Goal: Check status: Check status

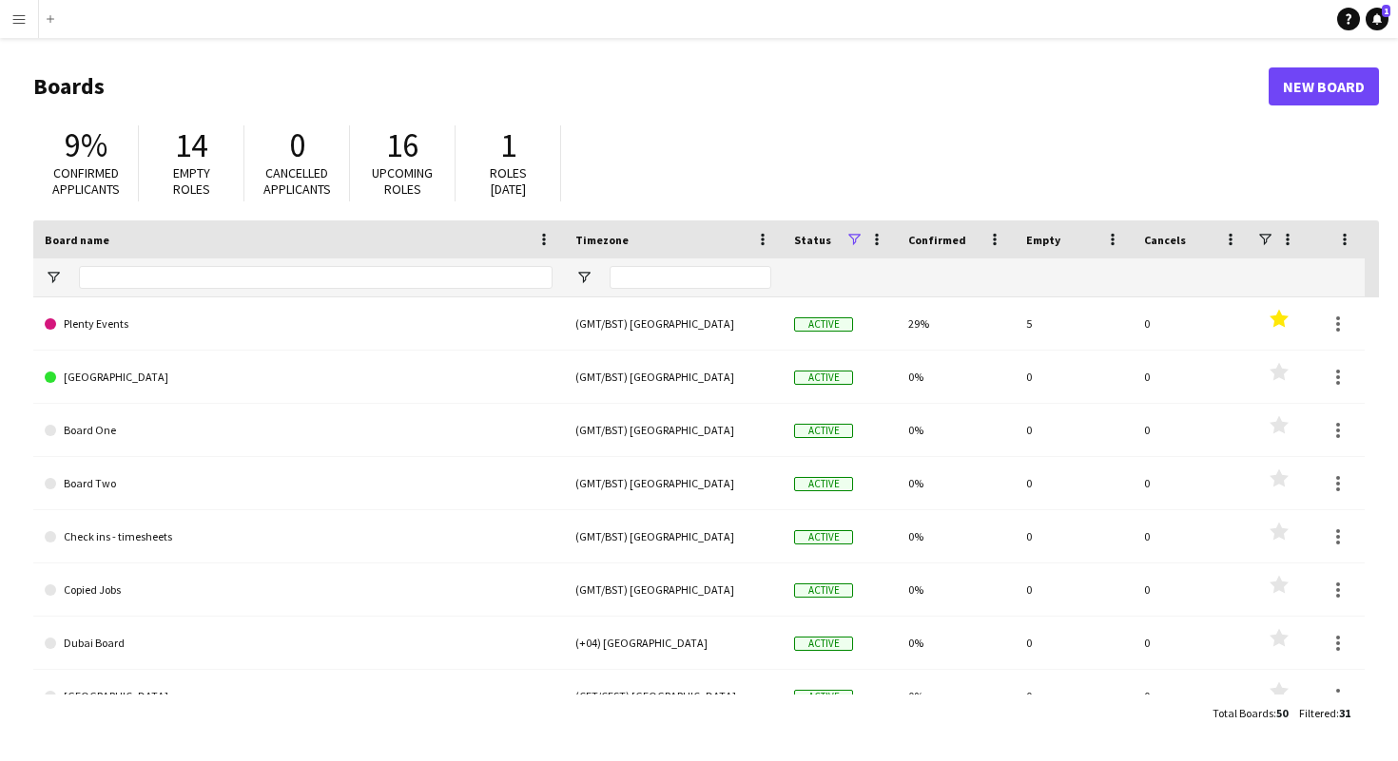
click at [21, 22] on app-icon "Menu" at bounding box center [18, 18] width 15 height 15
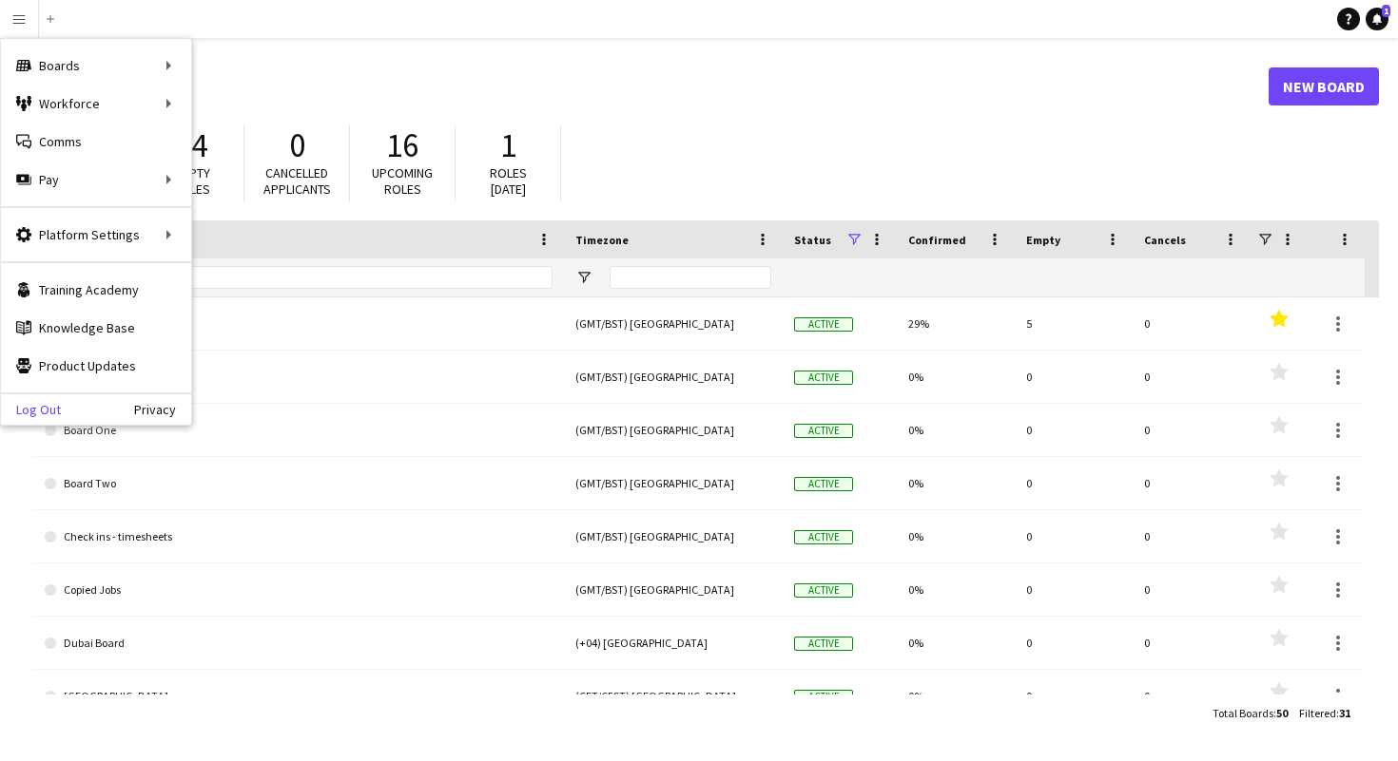
click at [50, 407] on link "Log Out" at bounding box center [31, 409] width 60 height 15
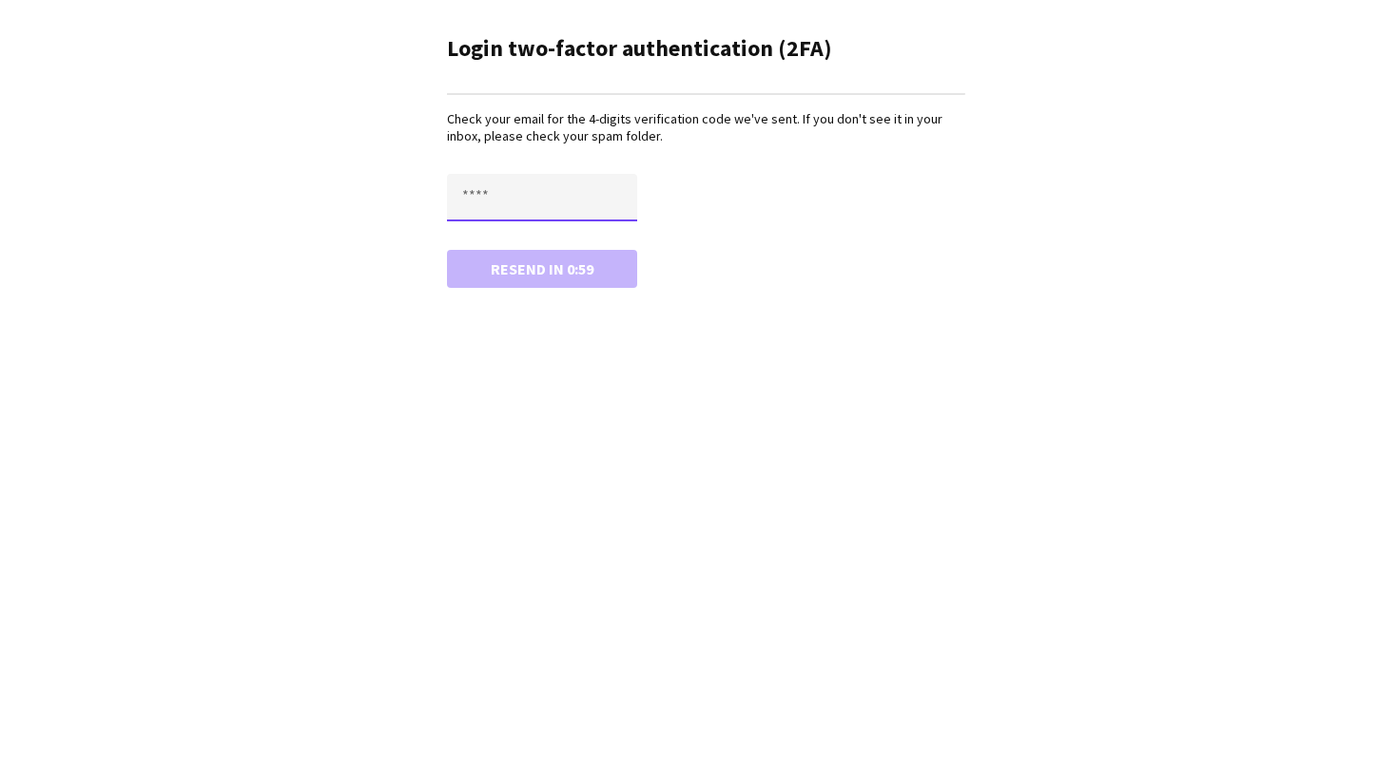
click at [471, 200] on input "text" at bounding box center [542, 198] width 190 height 48
type input "****"
click at [447, 250] on button "Confirm" at bounding box center [542, 269] width 190 height 38
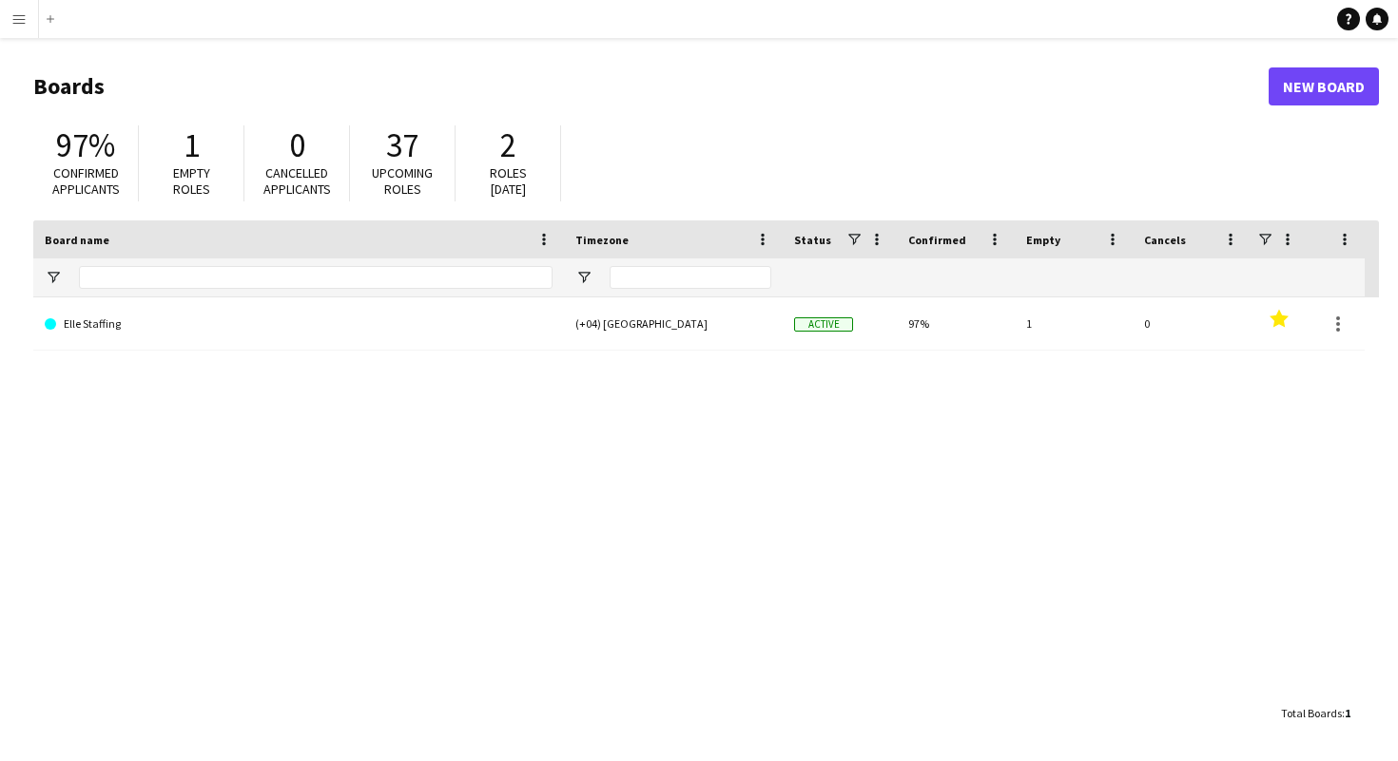
click at [15, 26] on app-icon "Menu" at bounding box center [18, 18] width 15 height 15
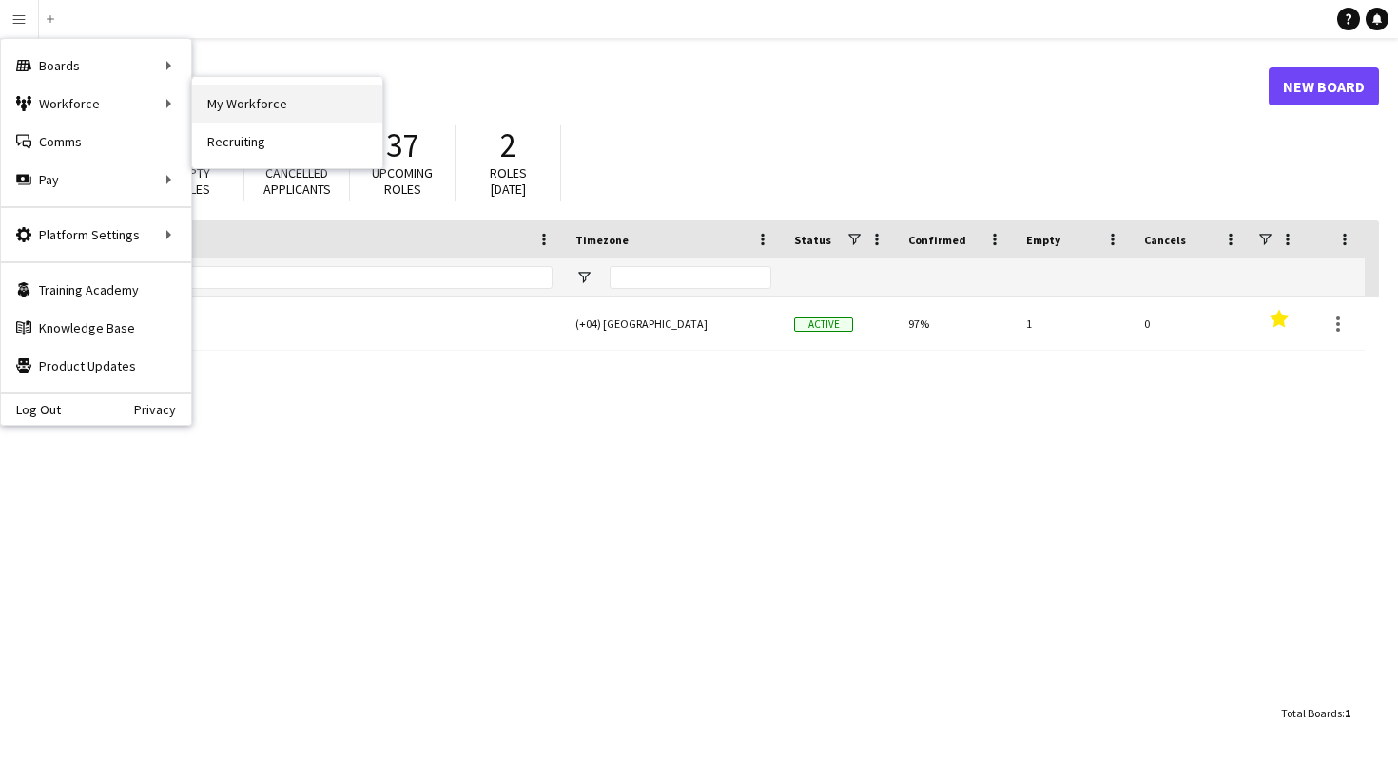
click at [237, 105] on link "My Workforce" at bounding box center [287, 104] width 190 height 38
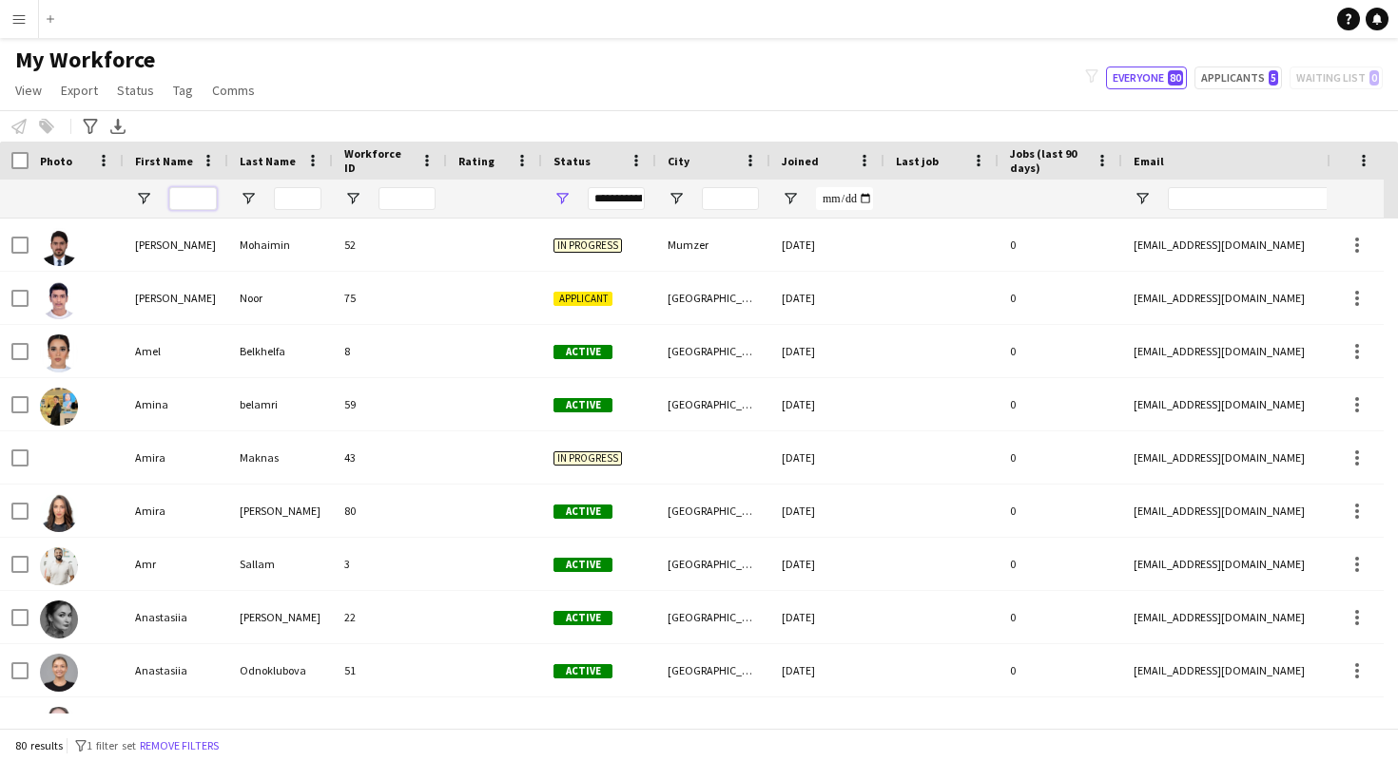
click at [202, 200] on input "First Name Filter Input" at bounding box center [193, 198] width 48 height 23
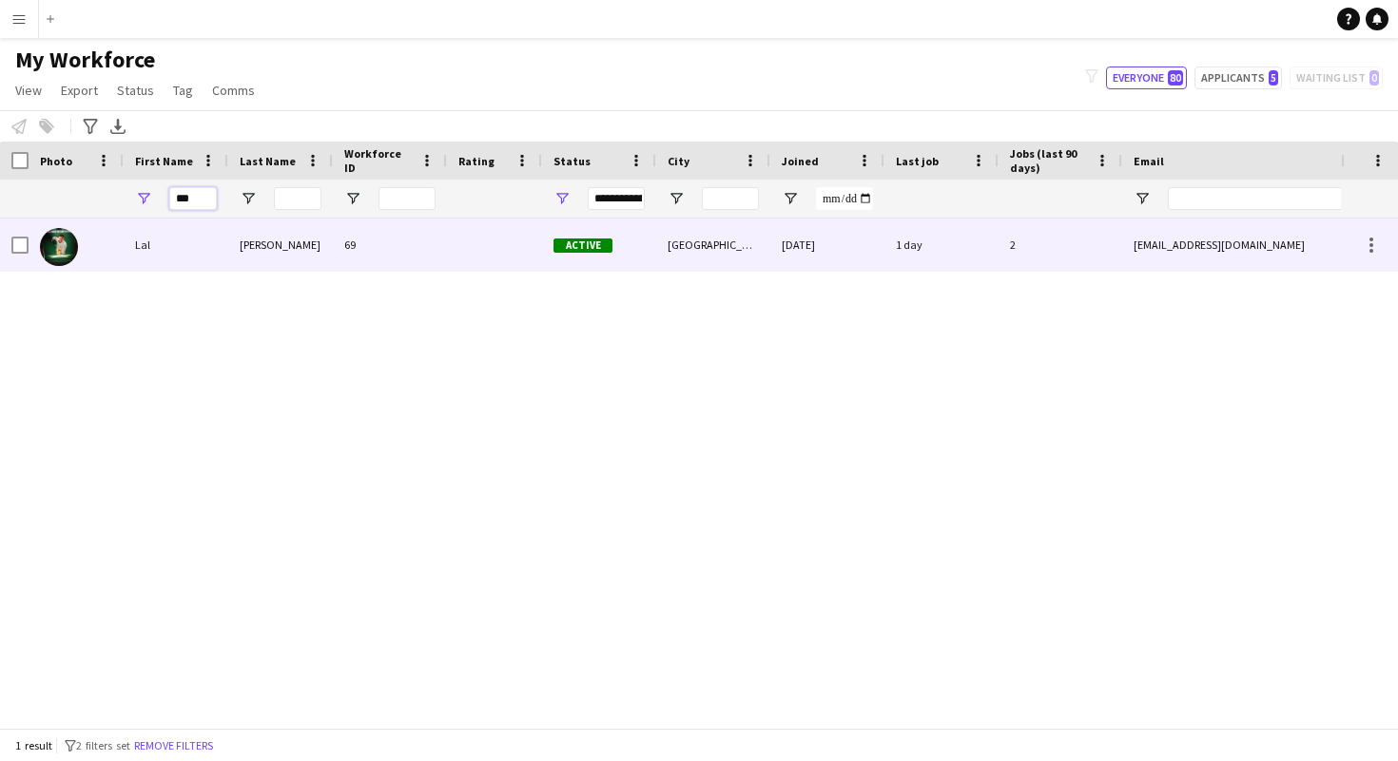
type input "***"
click at [375, 239] on div "69" at bounding box center [390, 245] width 114 height 52
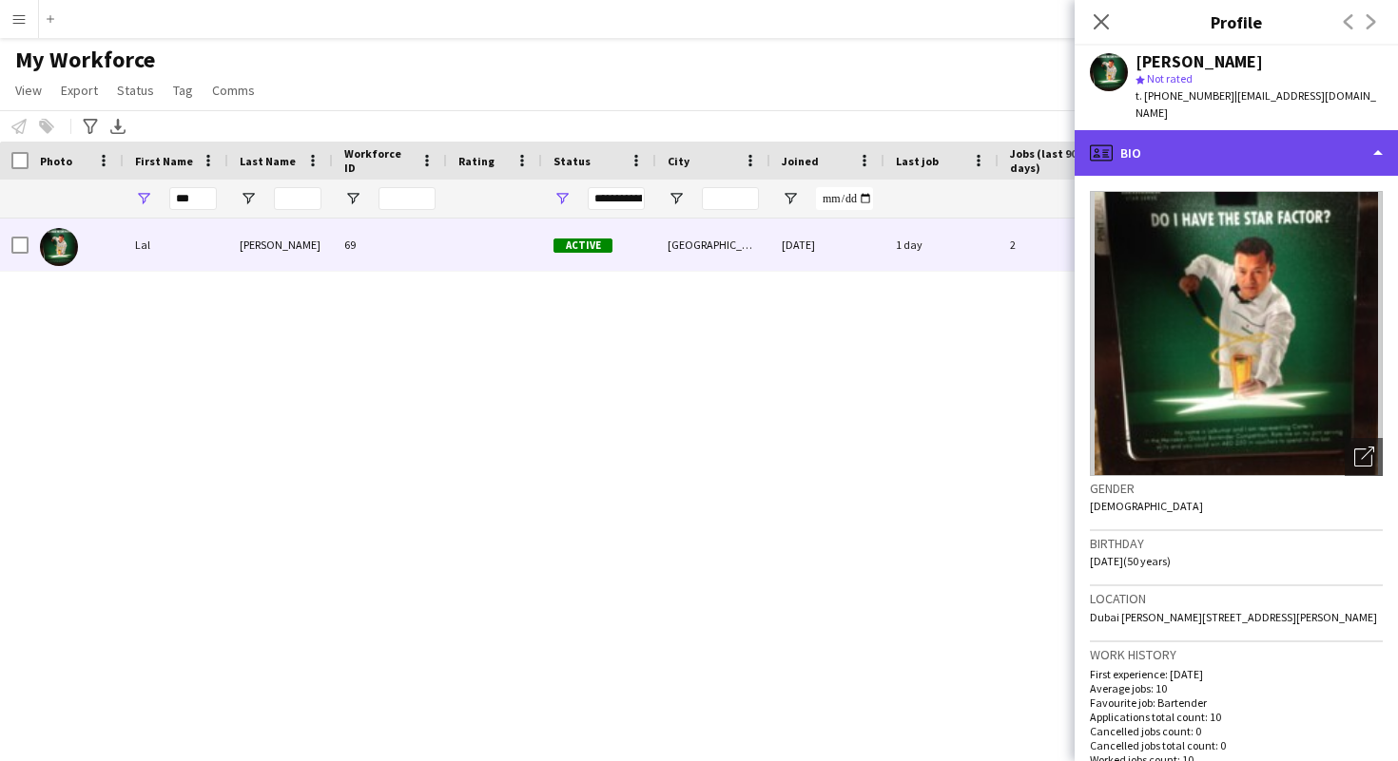
click at [1276, 132] on div "profile Bio" at bounding box center [1235, 153] width 323 height 46
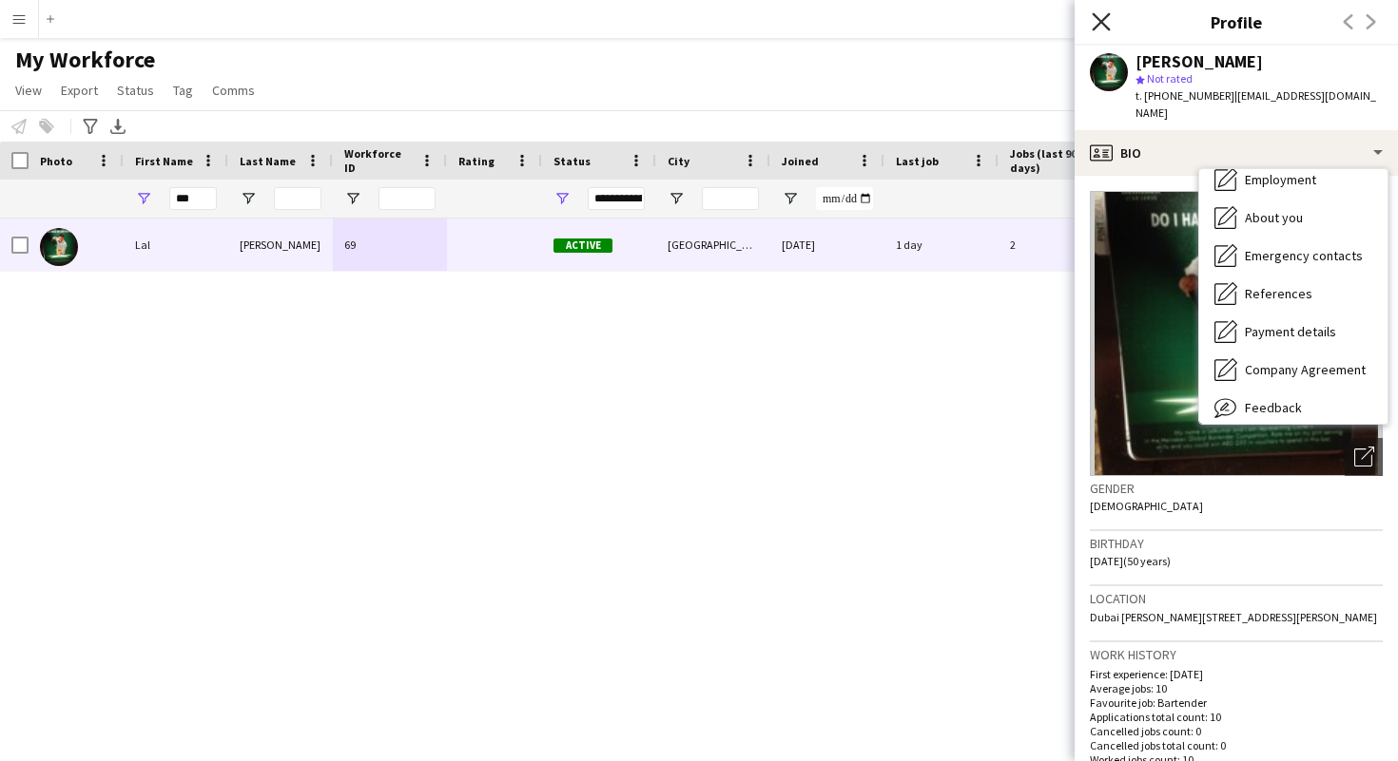
click at [1104, 22] on icon "Close pop-in" at bounding box center [1100, 21] width 18 height 18
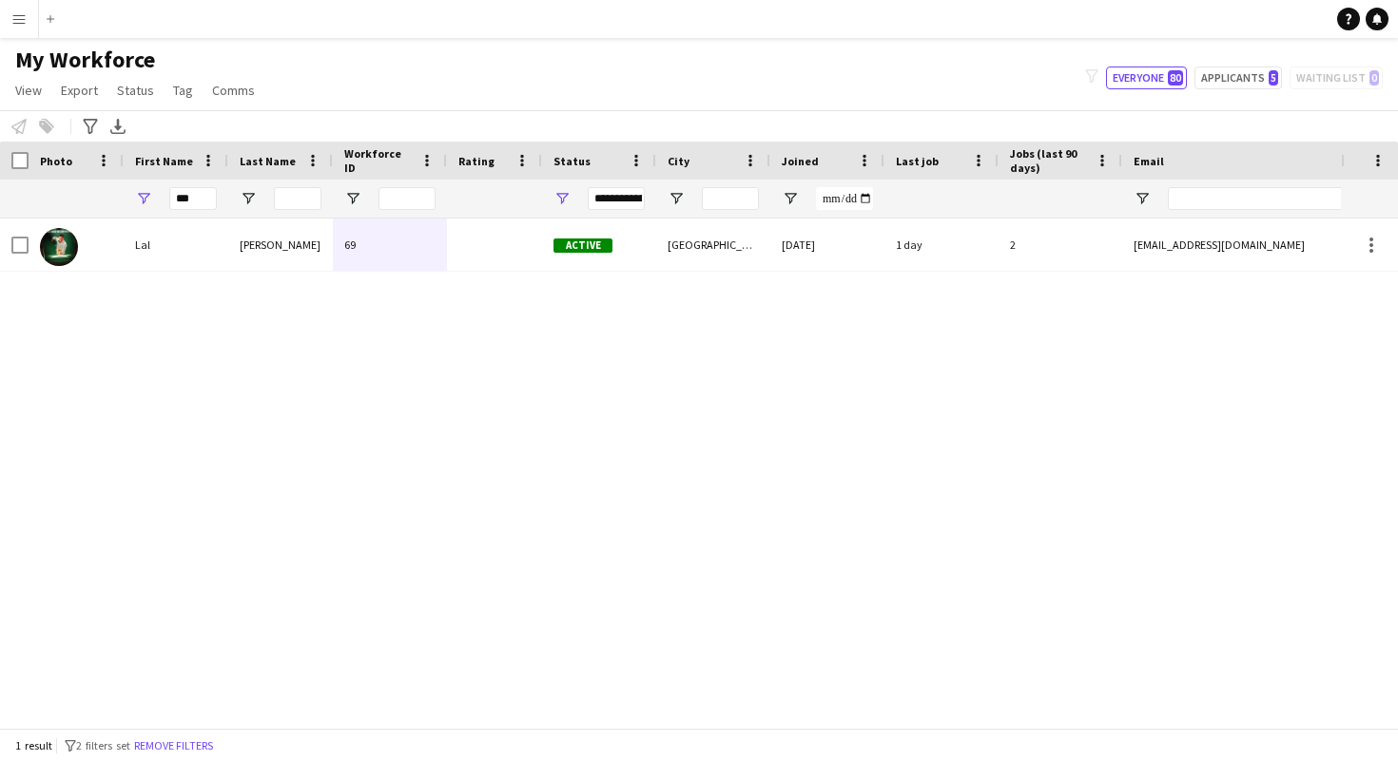
click at [21, 29] on button "Menu" at bounding box center [19, 19] width 38 height 38
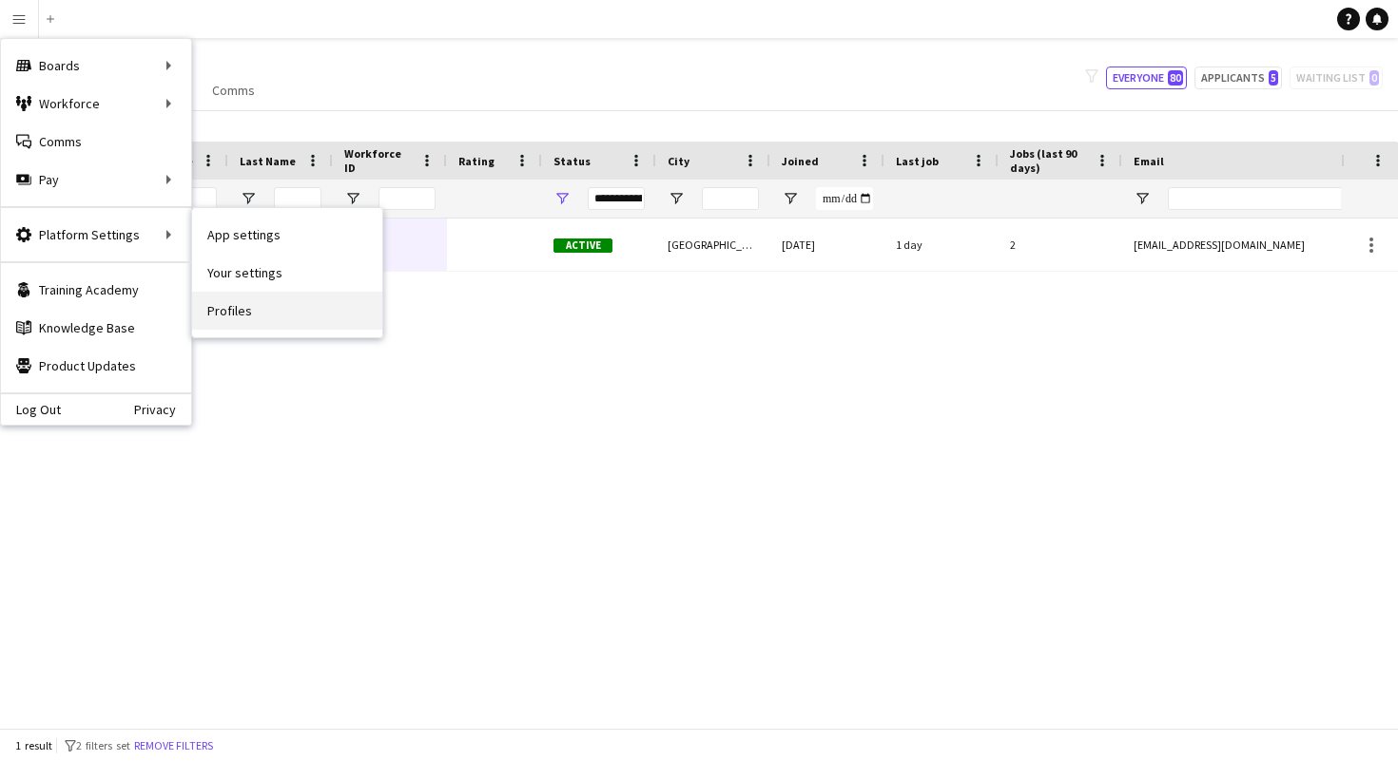
click at [236, 311] on link "Profiles" at bounding box center [287, 311] width 190 height 38
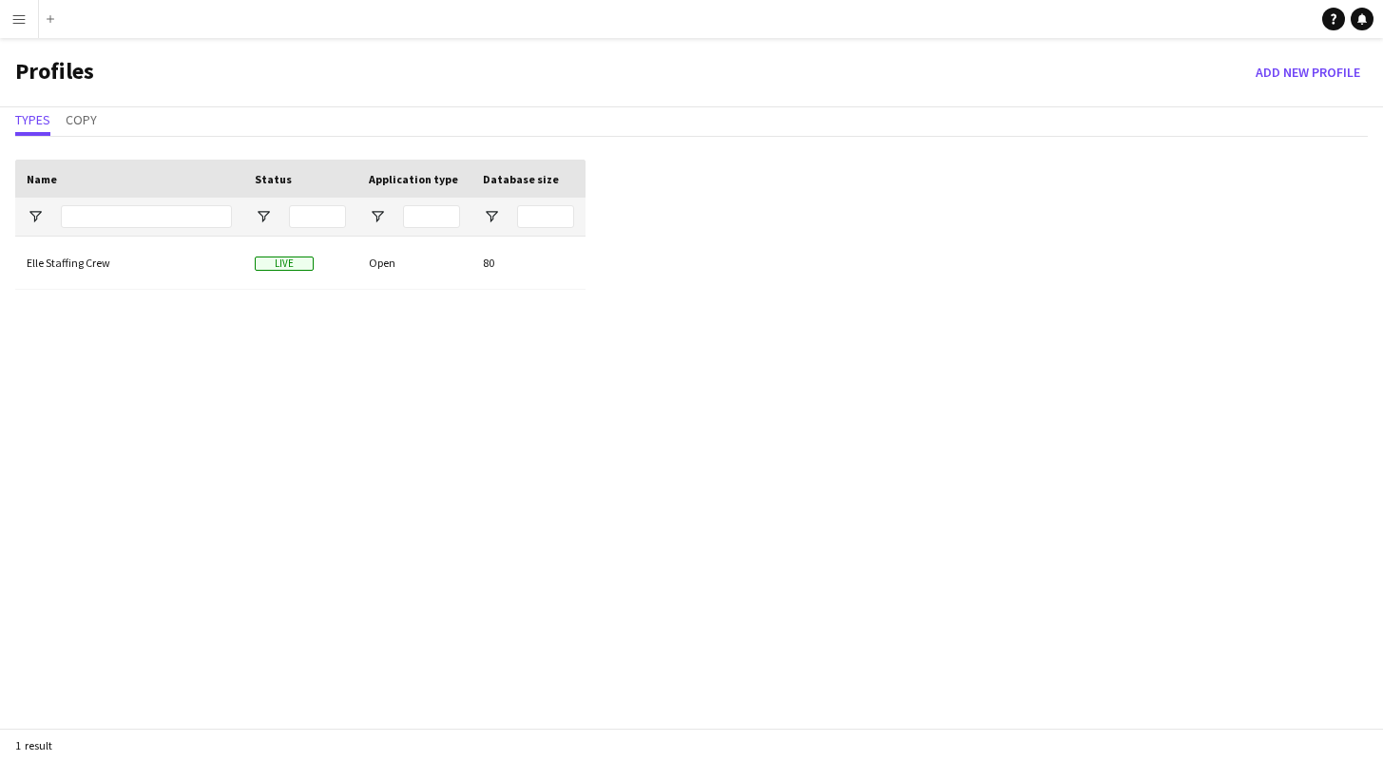
click at [19, 21] on app-icon "Menu" at bounding box center [18, 18] width 15 height 15
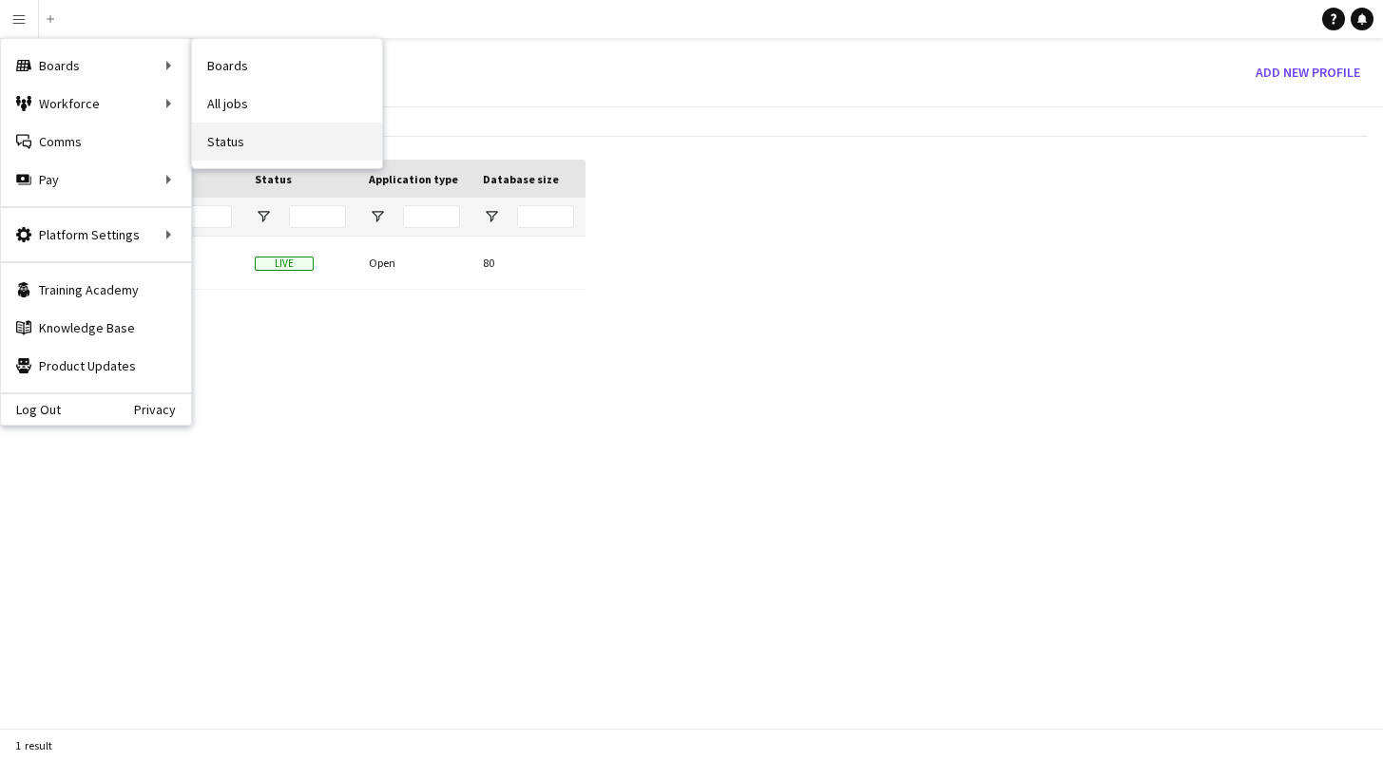
click at [226, 138] on link "Status" at bounding box center [287, 142] width 190 height 38
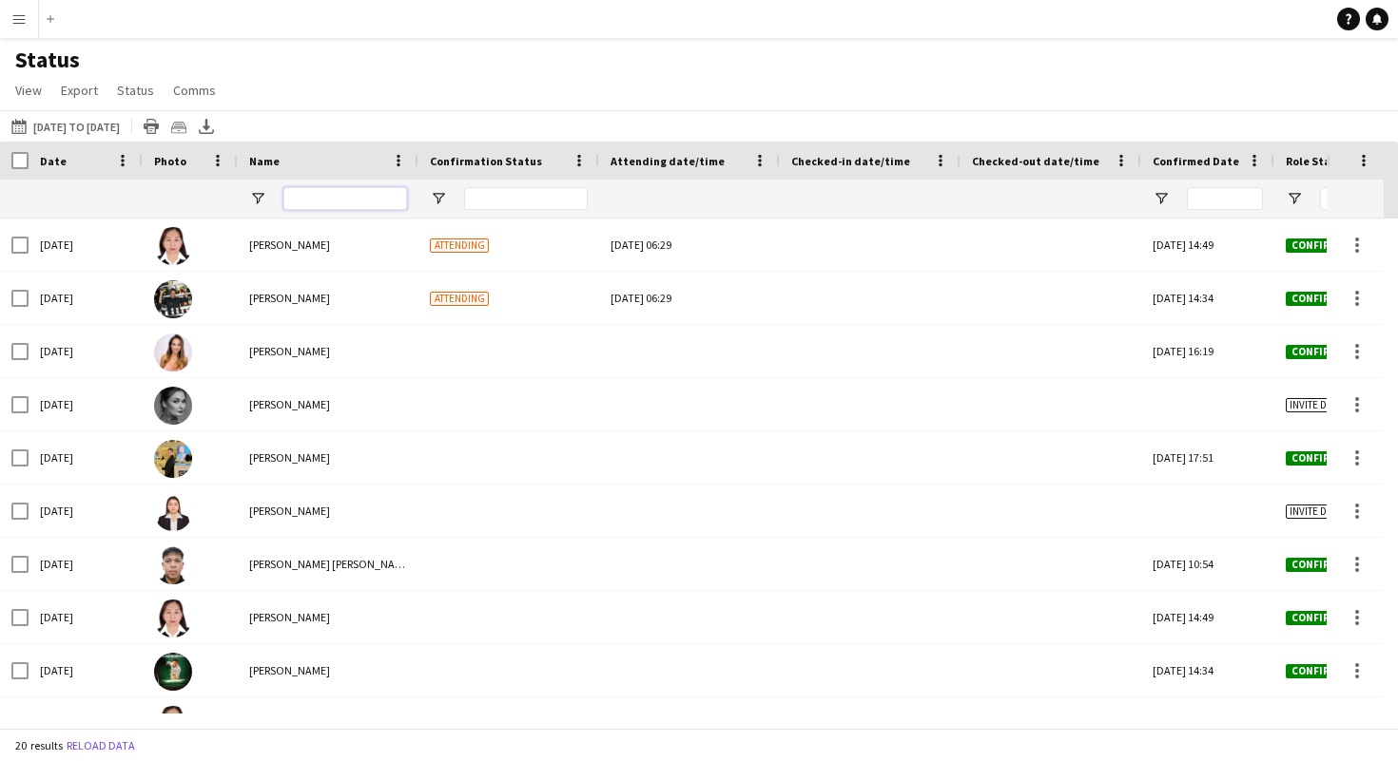
click at [302, 202] on input "Name Filter Input" at bounding box center [345, 198] width 124 height 23
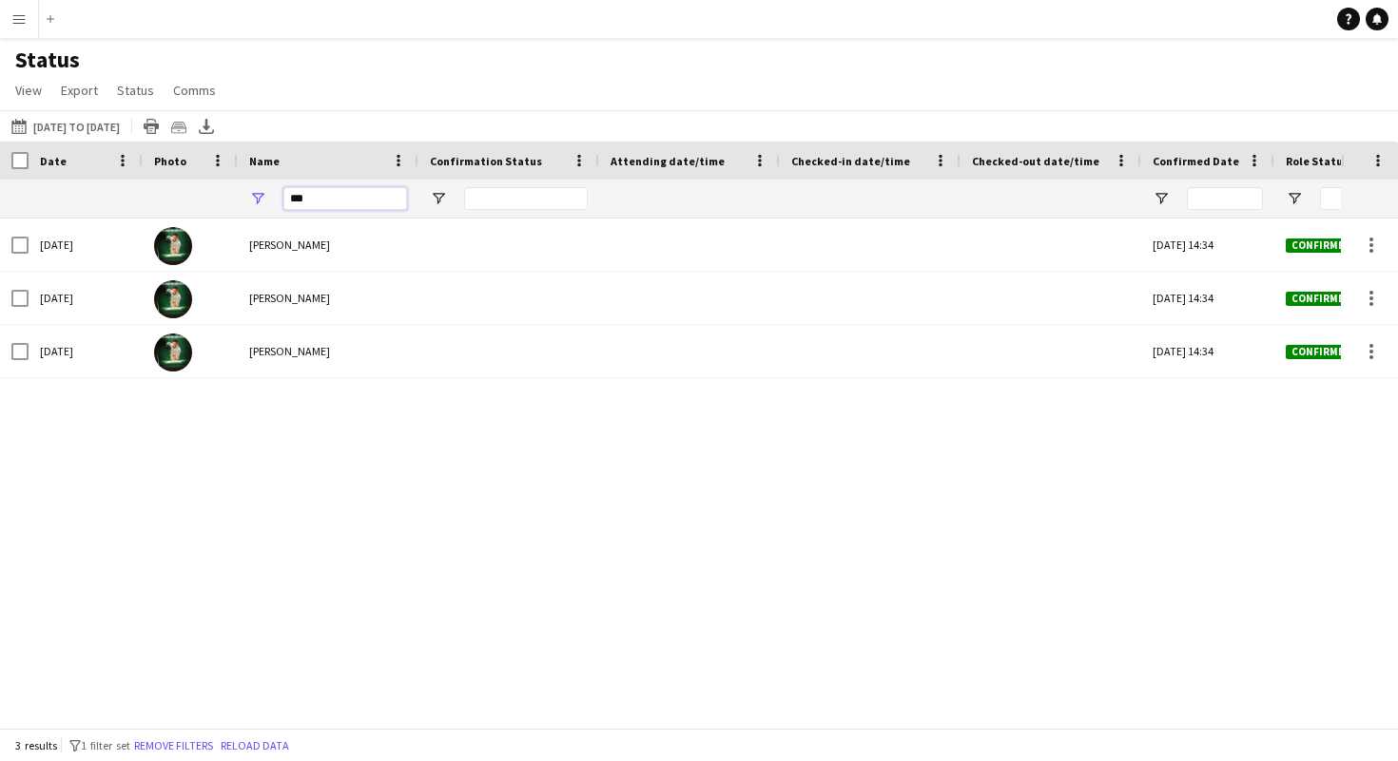
type input "***"
click at [94, 129] on button "03-10-2025 to 09-10-2025 03-10-2025 to 09-10-2025" at bounding box center [66, 126] width 116 height 23
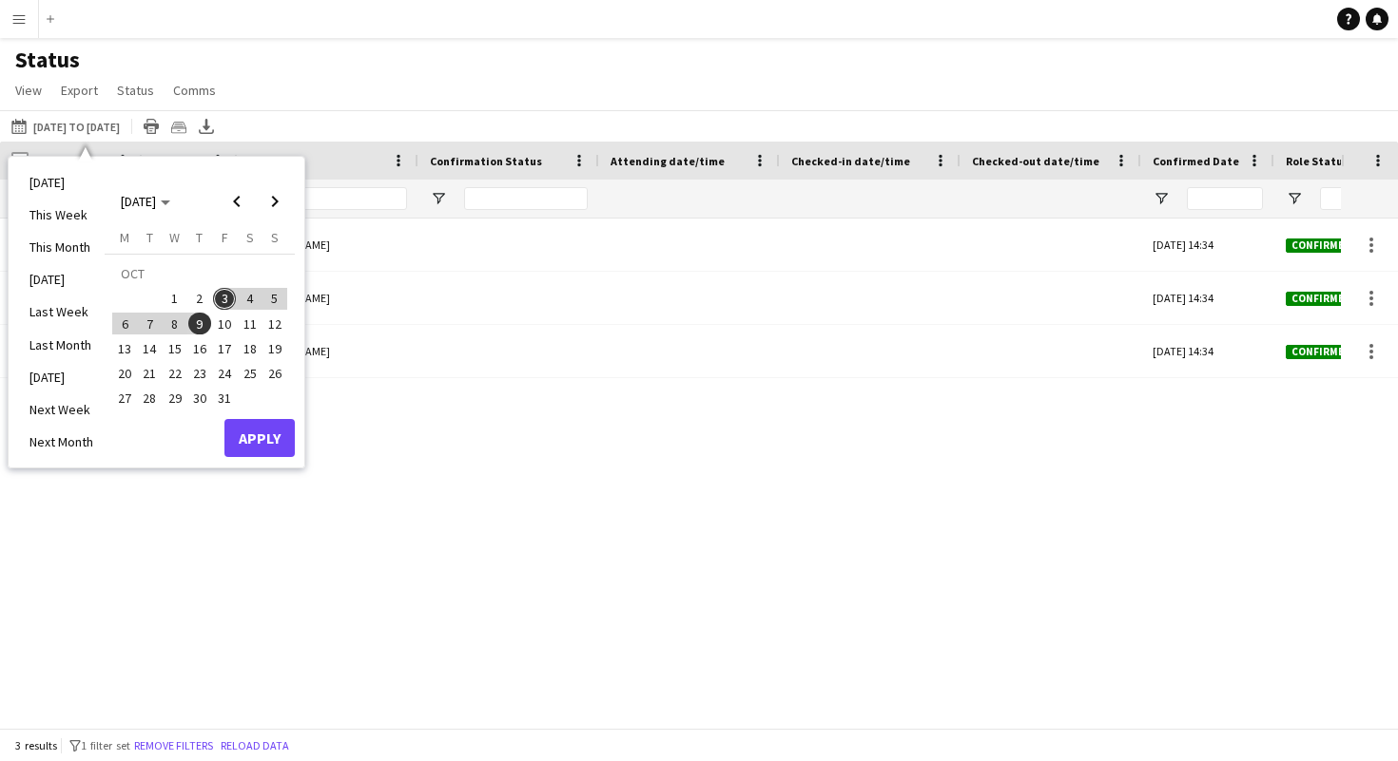
click at [198, 299] on span "2" at bounding box center [199, 299] width 23 height 23
click at [271, 434] on button "Apply" at bounding box center [259, 438] width 70 height 38
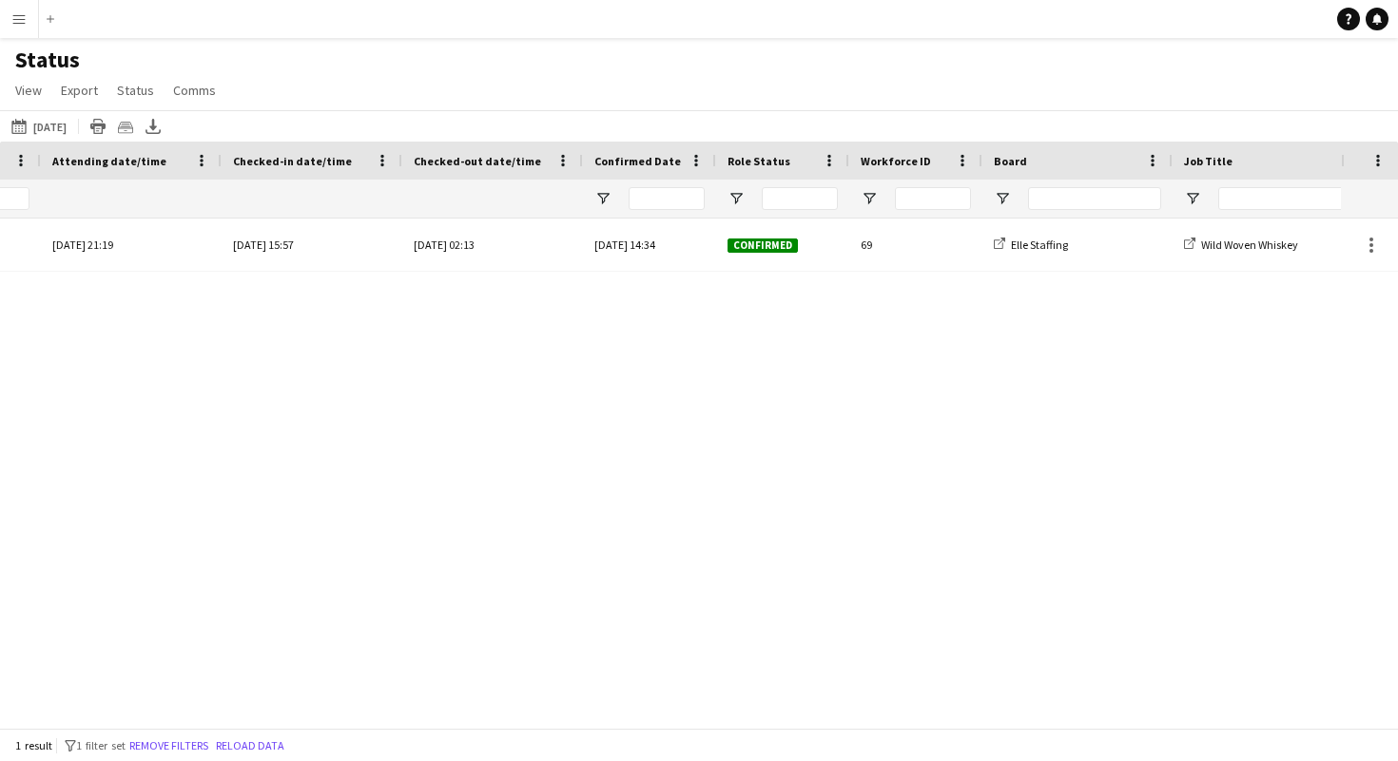
scroll to position [0, 583]
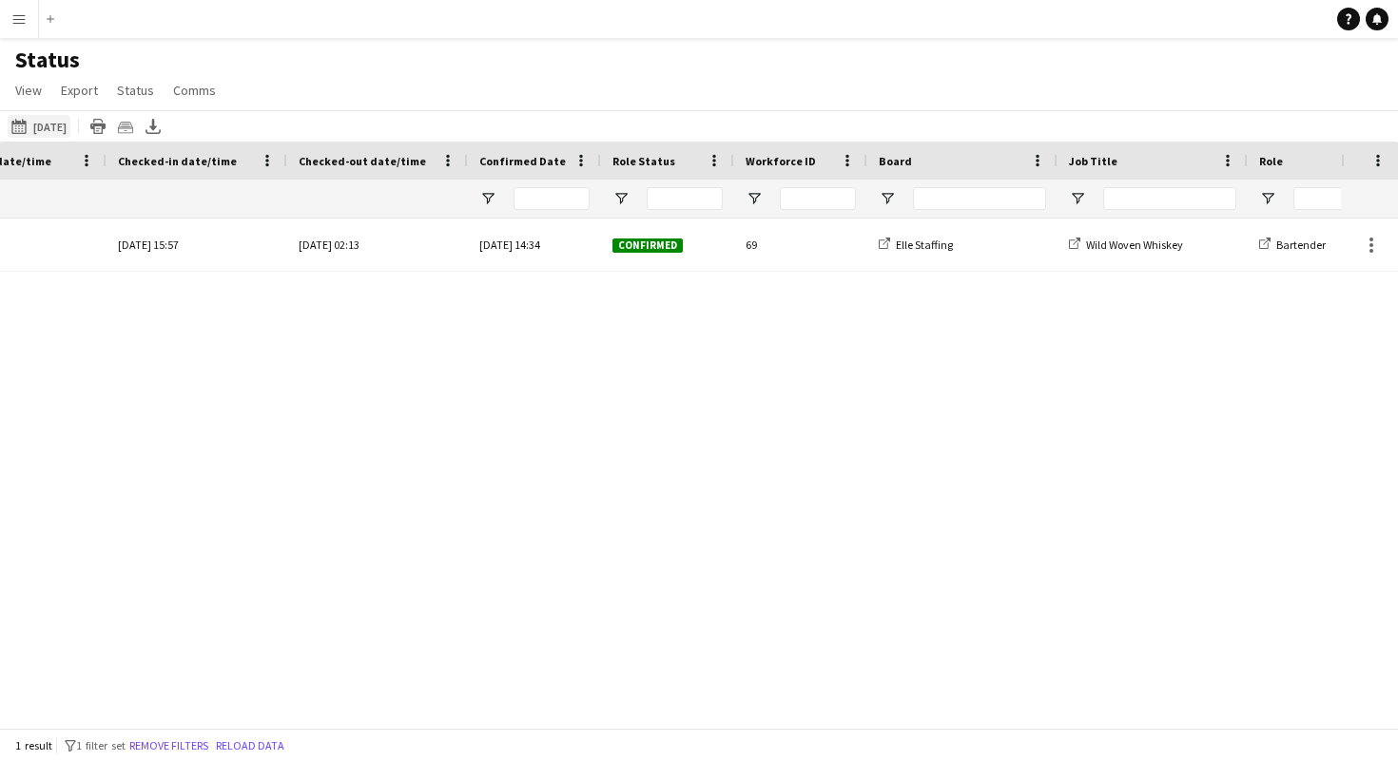
click at [65, 125] on button "03-10-2025 to 09-10-2025 Yesterday" at bounding box center [39, 126] width 63 height 23
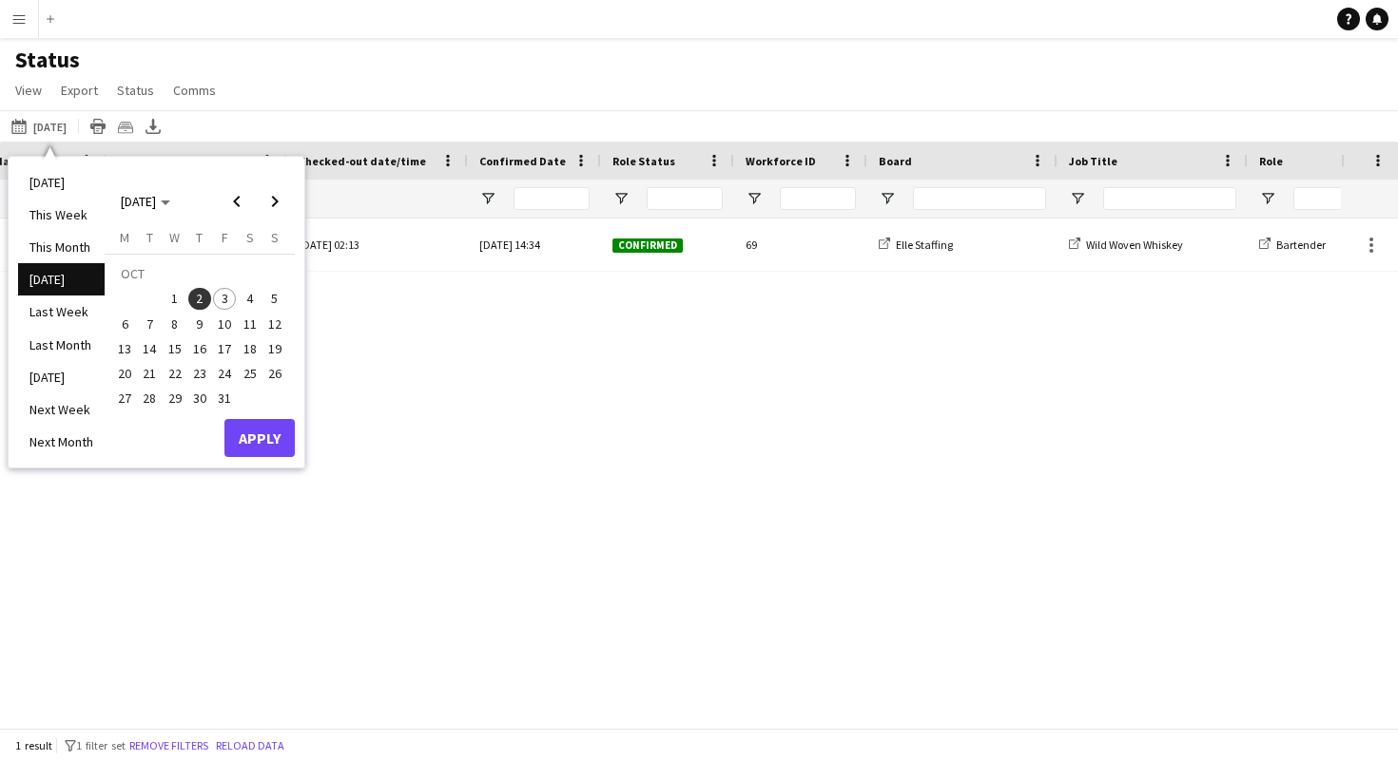
click at [223, 295] on span "3" at bounding box center [224, 299] width 23 height 23
click at [225, 326] on span "10" at bounding box center [224, 324] width 23 height 23
click at [245, 443] on button "Apply" at bounding box center [259, 438] width 70 height 38
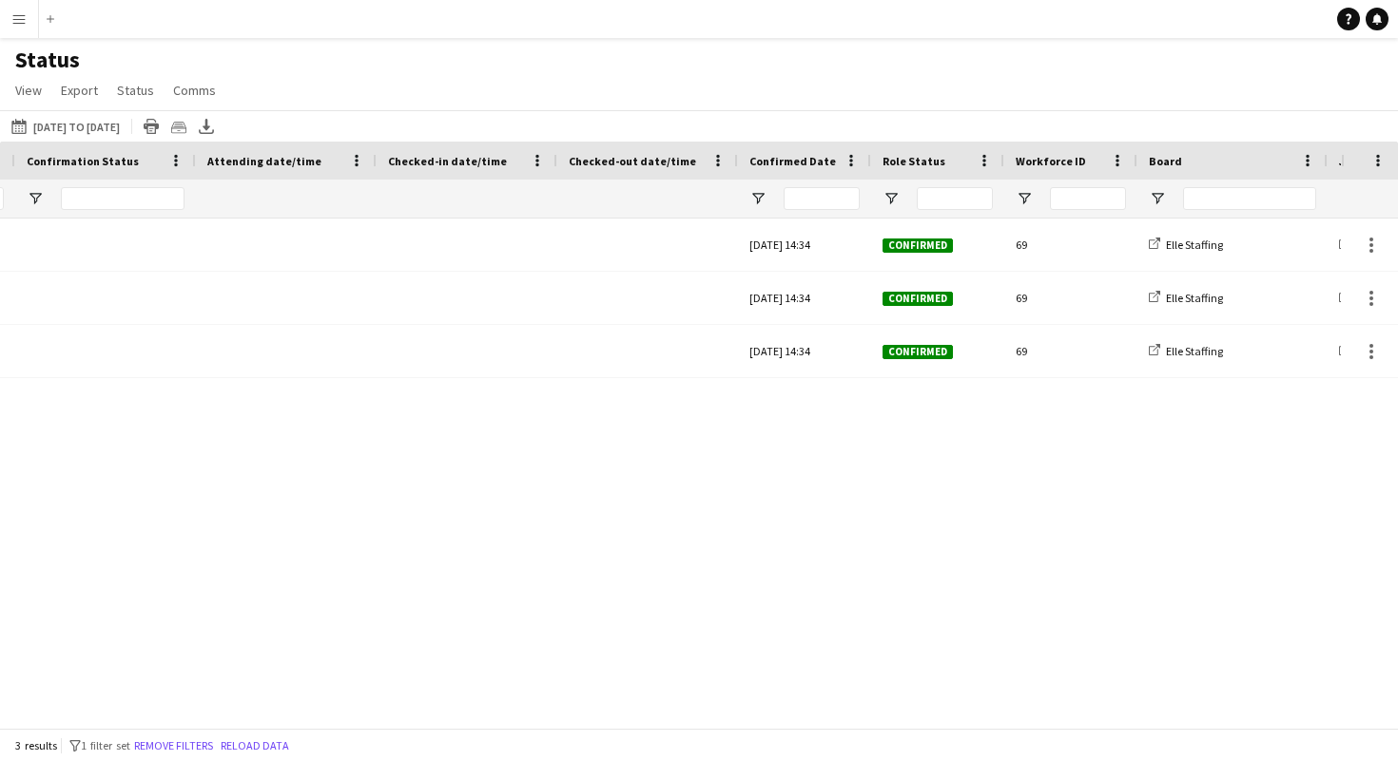
scroll to position [0, 214]
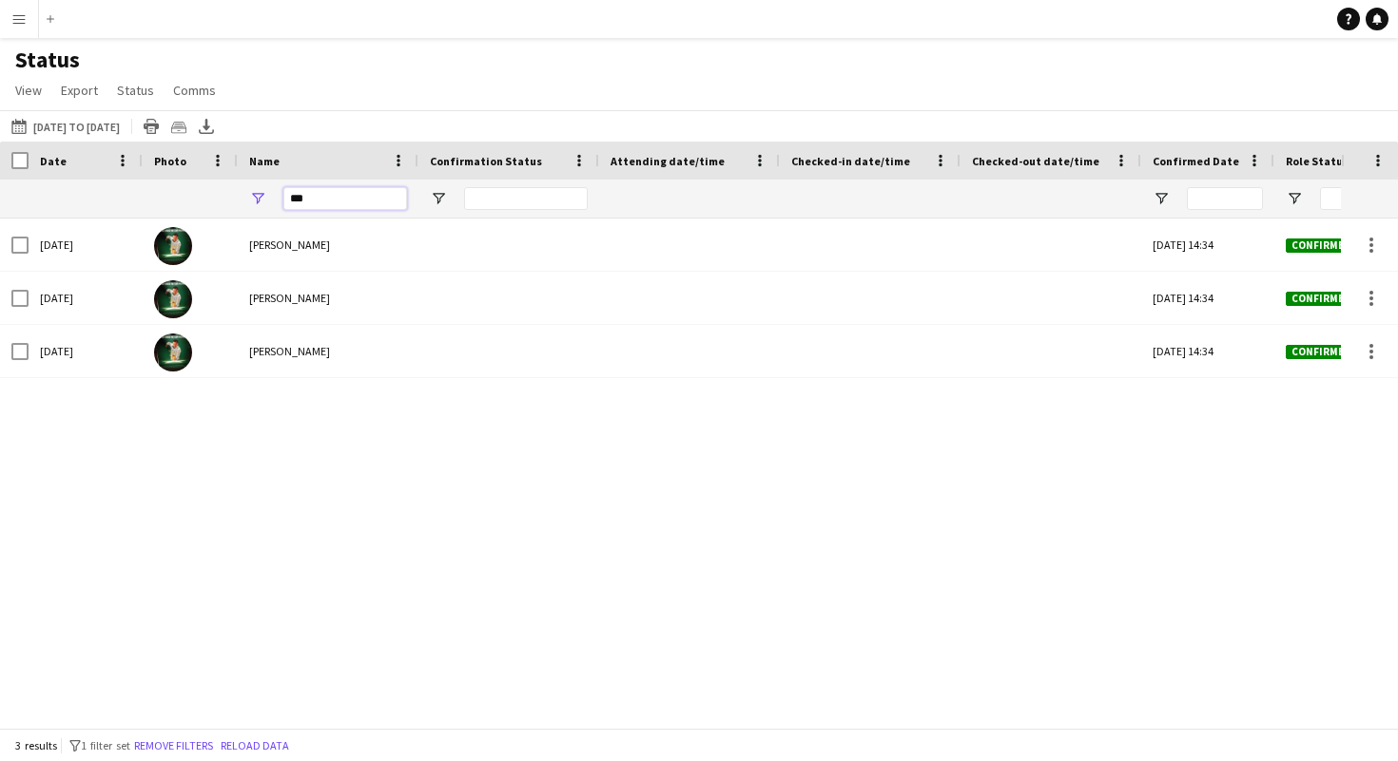
drag, startPoint x: 318, startPoint y: 198, endPoint x: 281, endPoint y: 198, distance: 36.1
click at [281, 198] on div "***" at bounding box center [328, 199] width 181 height 38
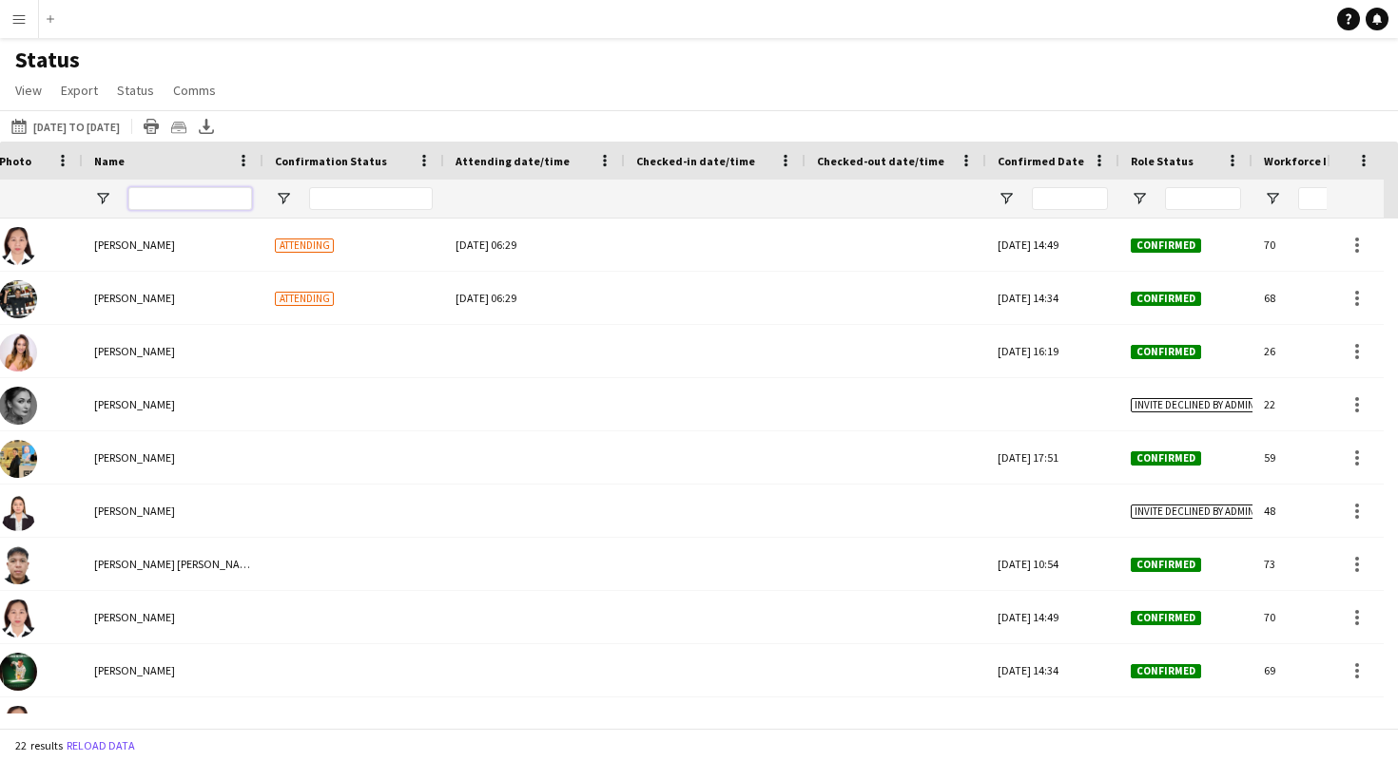
scroll to position [0, 807]
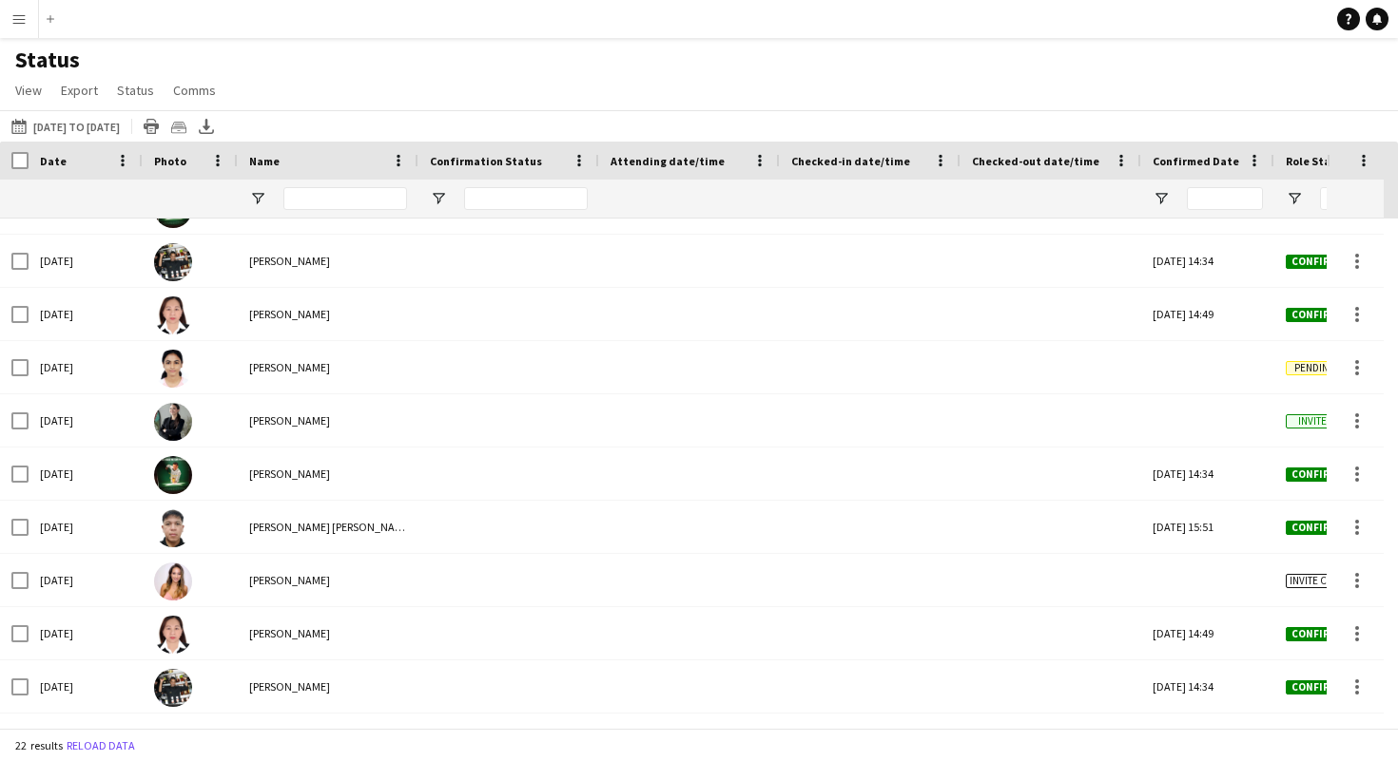
click at [20, 24] on app-icon "Menu" at bounding box center [18, 18] width 15 height 15
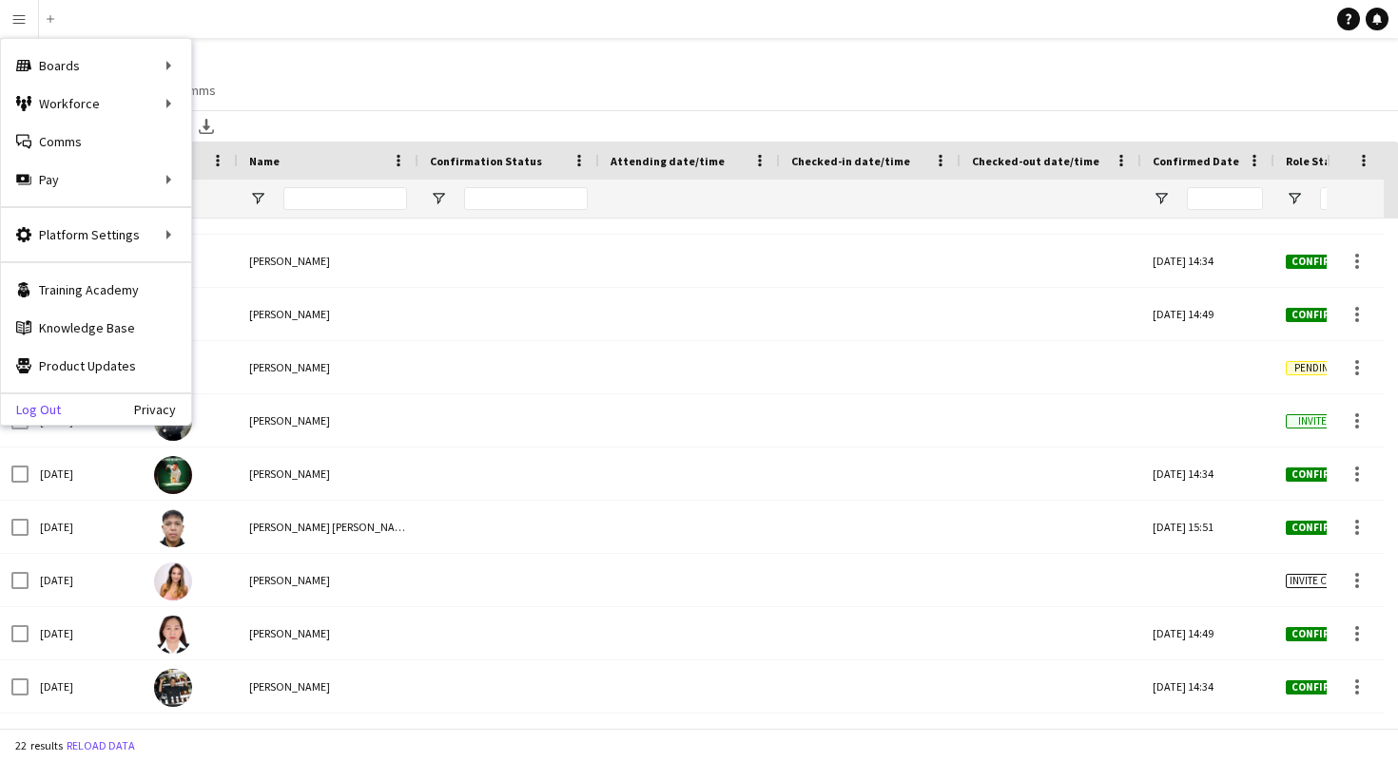
click at [50, 407] on link "Log Out" at bounding box center [31, 409] width 60 height 15
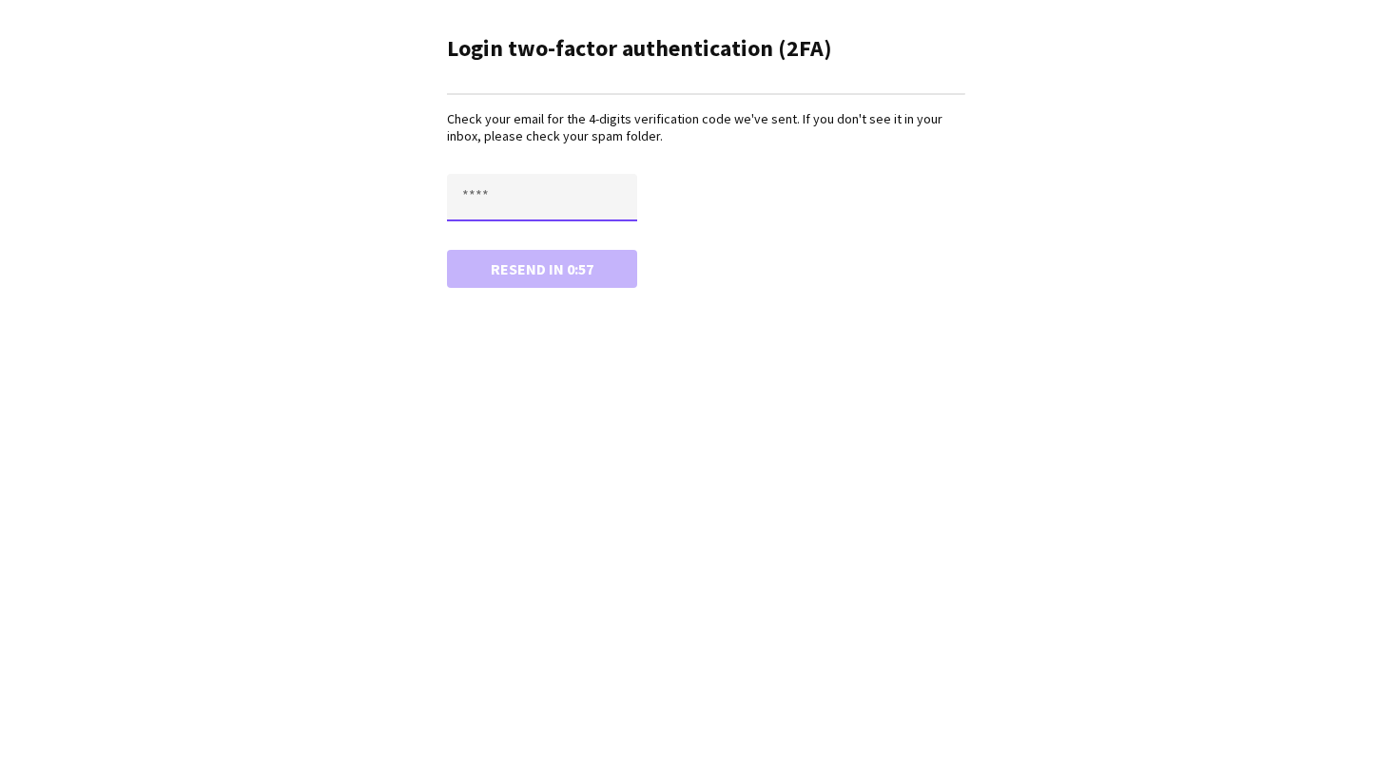
click at [456, 198] on input "text" at bounding box center [542, 198] width 190 height 48
type input "****"
click at [447, 250] on button "Confirm" at bounding box center [542, 269] width 190 height 38
